Goal: Transaction & Acquisition: Purchase product/service

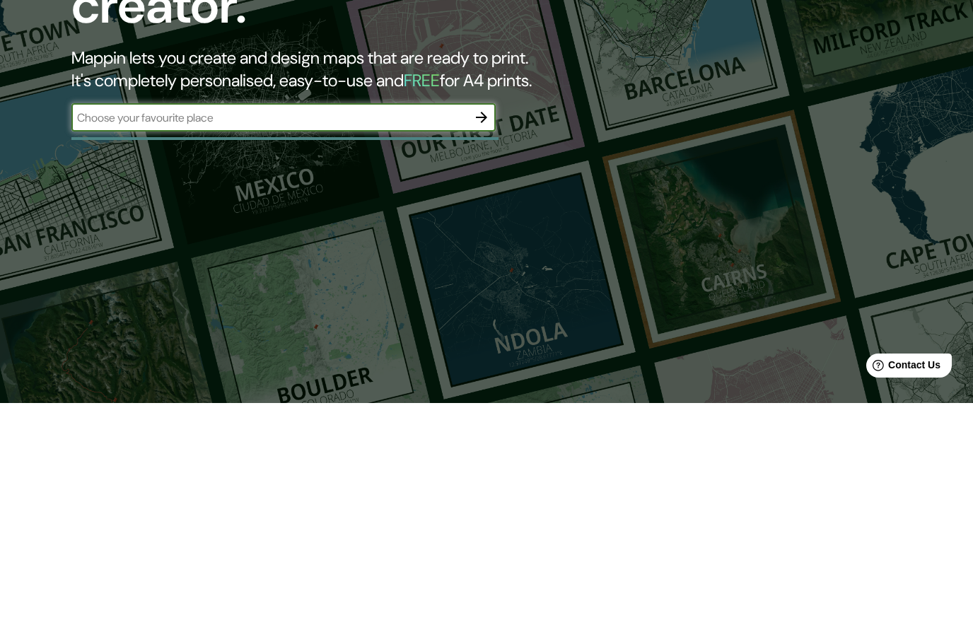
click at [478, 348] on icon "button" at bounding box center [481, 356] width 17 height 17
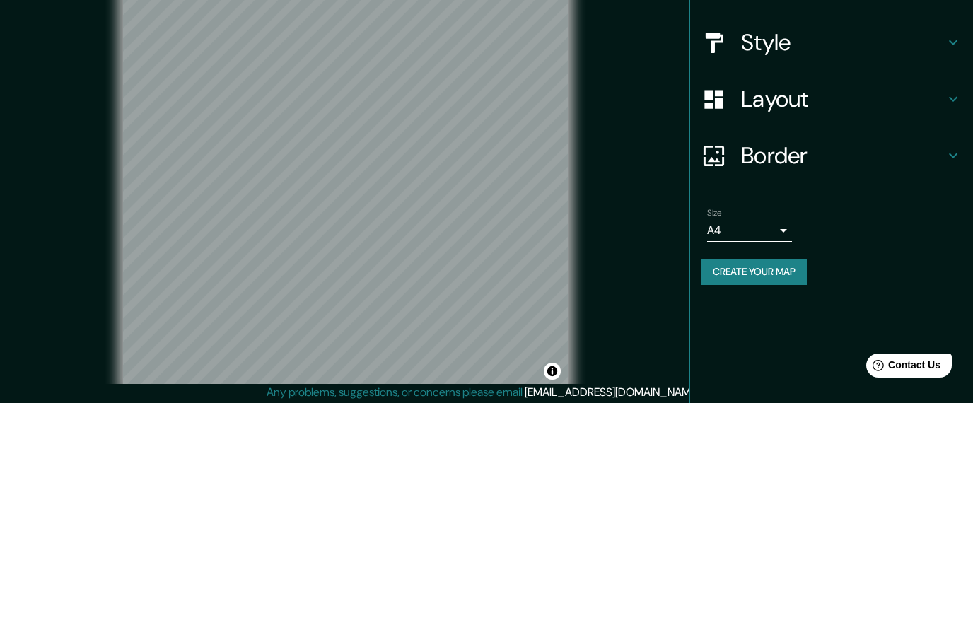
scroll to position [54, 0]
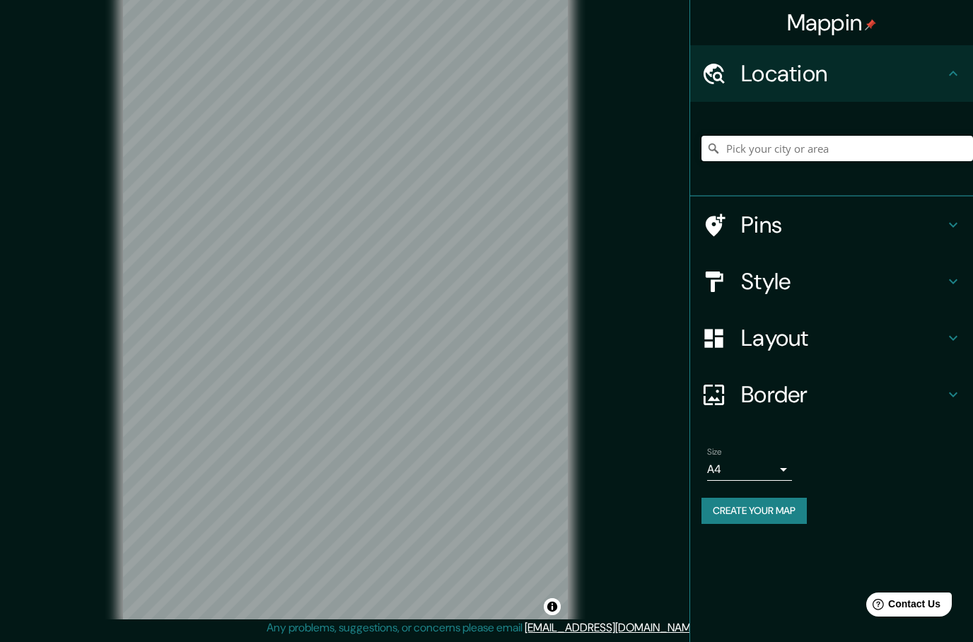
click at [856, 150] on input "Pick your city or area" at bounding box center [837, 148] width 272 height 25
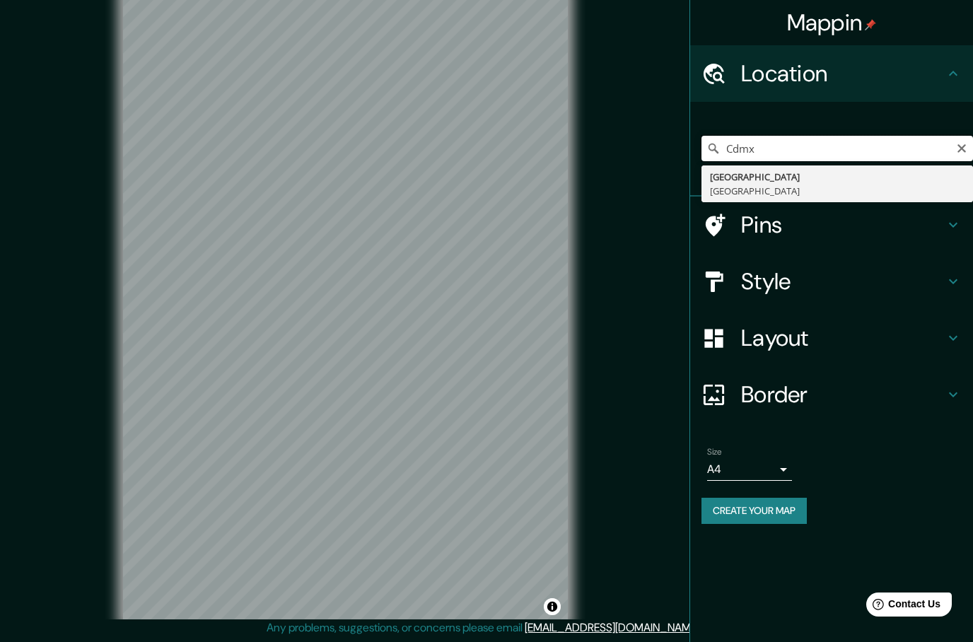
type input "[GEOGRAPHIC_DATA], [GEOGRAPHIC_DATA]"
click at [956, 270] on div "Style" at bounding box center [831, 281] width 283 height 57
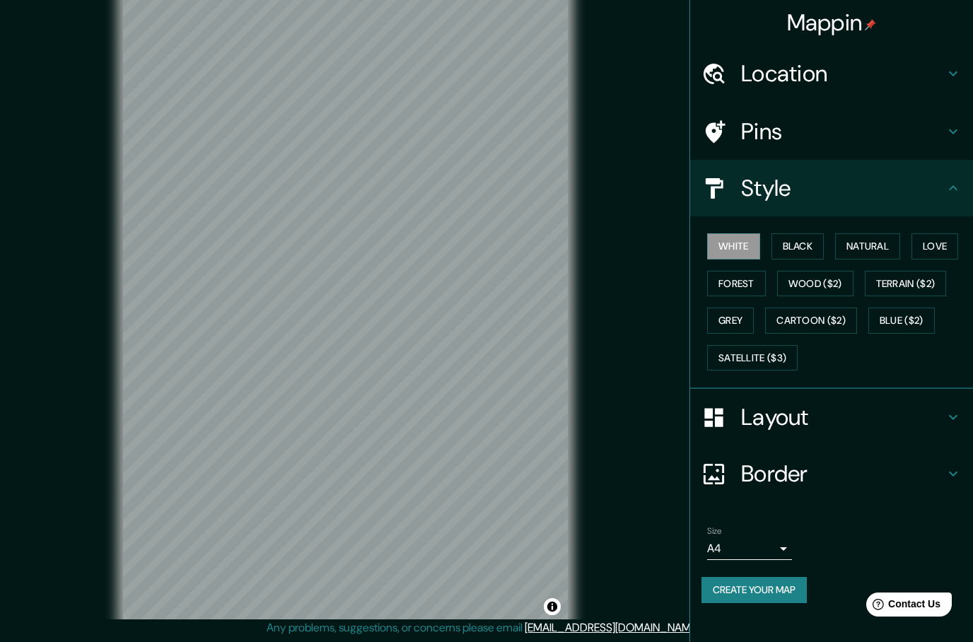
click at [954, 196] on div "Style" at bounding box center [831, 188] width 283 height 57
click at [948, 191] on icon at bounding box center [953, 188] width 17 height 17
click at [947, 183] on icon at bounding box center [953, 188] width 17 height 17
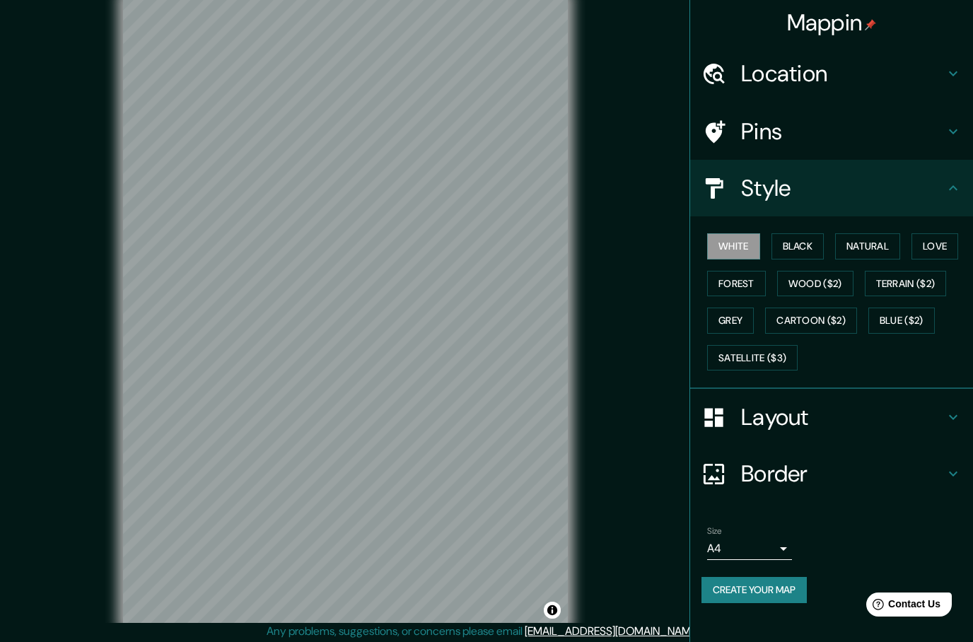
click at [773, 586] on button "Create your map" at bounding box center [753, 590] width 105 height 26
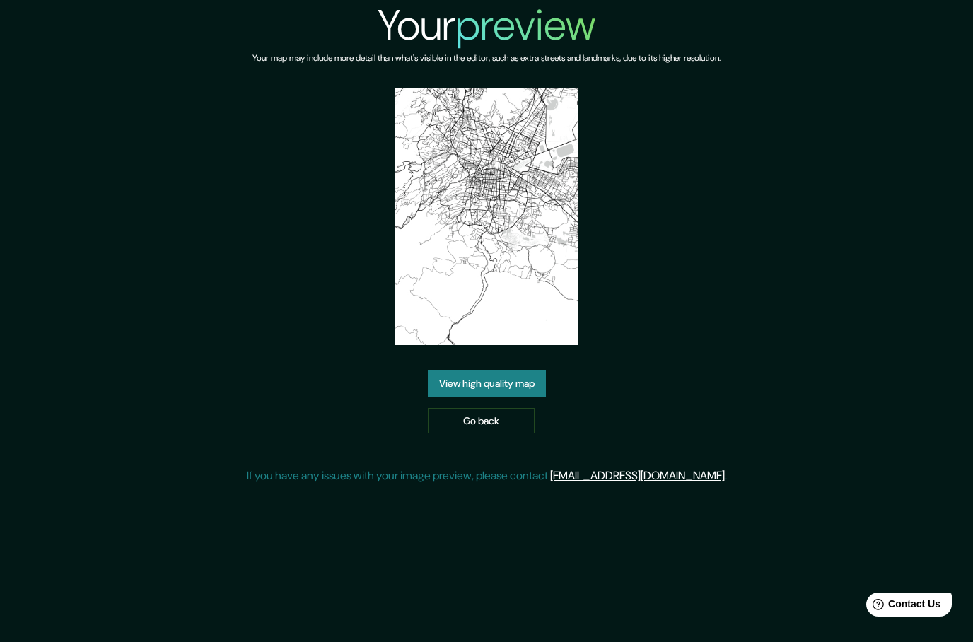
click at [508, 397] on link "View high quality map" at bounding box center [487, 383] width 118 height 26
